Goal: Navigation & Orientation: Find specific page/section

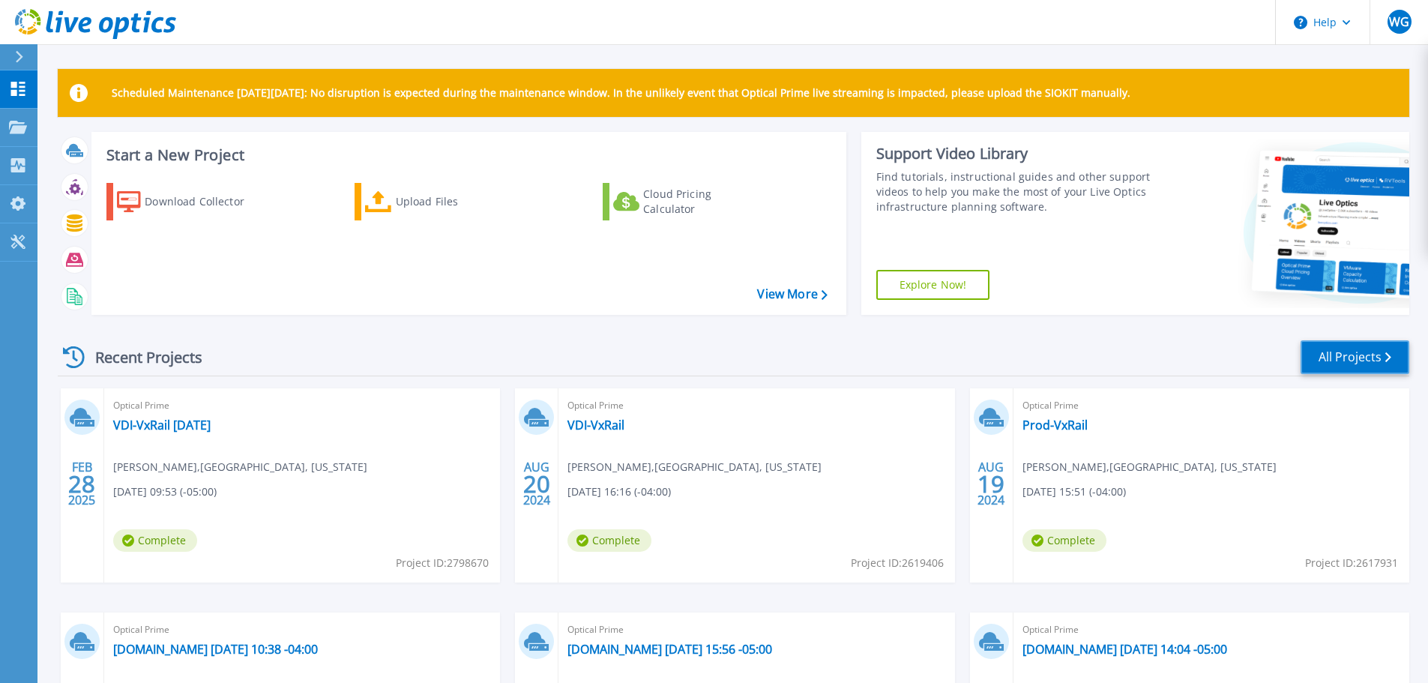
click at [1353, 356] on link "All Projects" at bounding box center [1355, 357] width 109 height 34
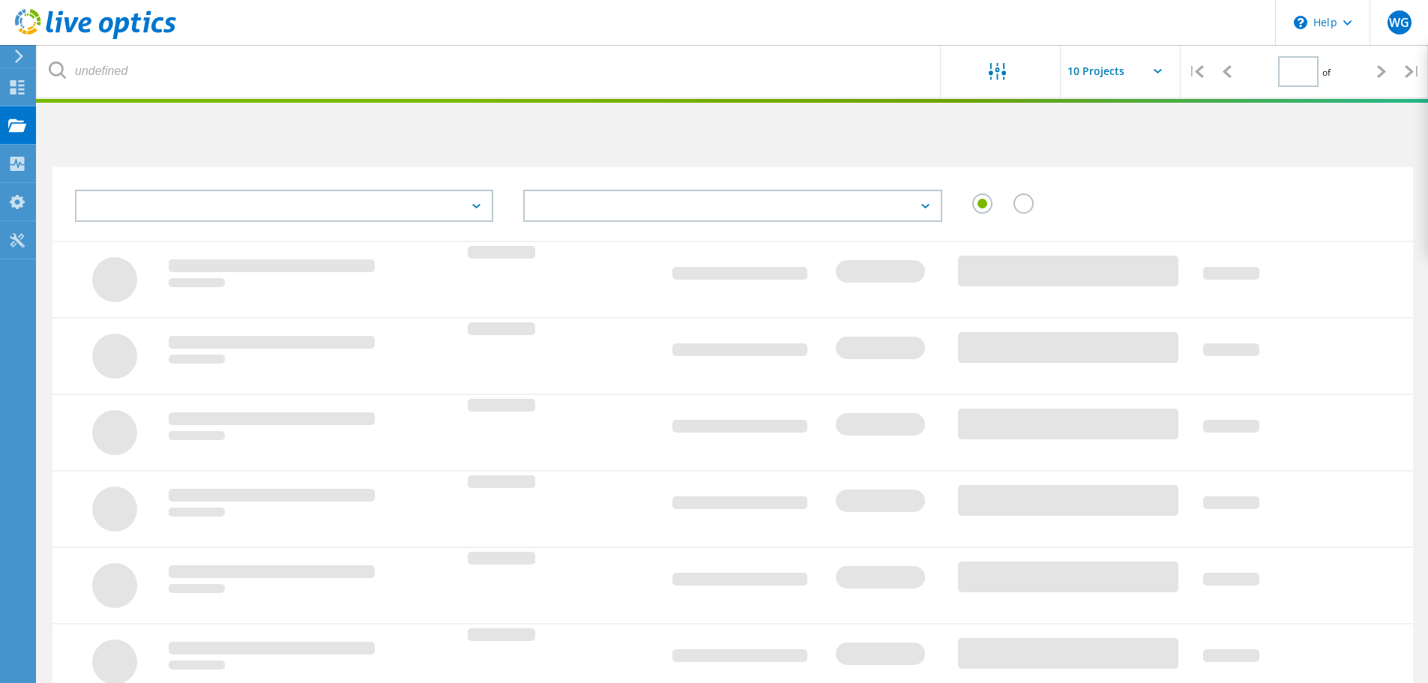
type input "1"
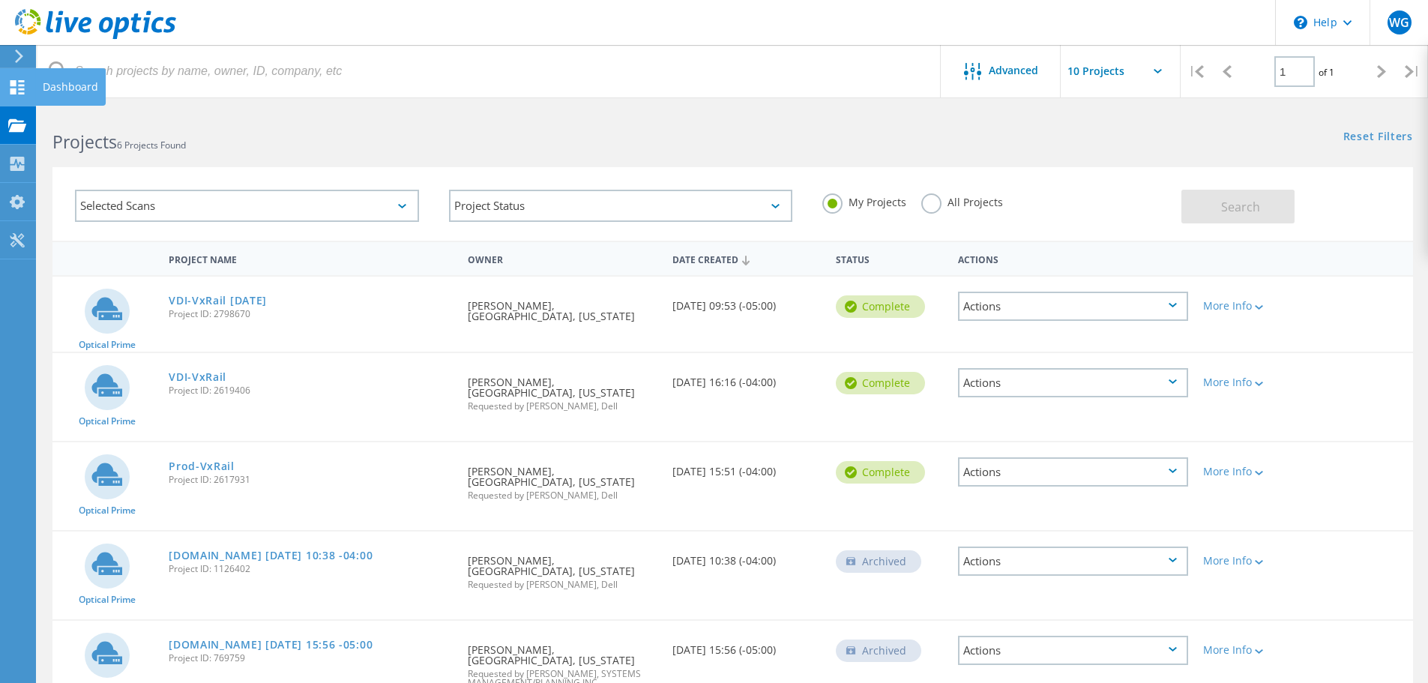
click at [68, 89] on div "Dashboard" at bounding box center [70, 87] width 55 height 10
